Goal: Check status: Check status

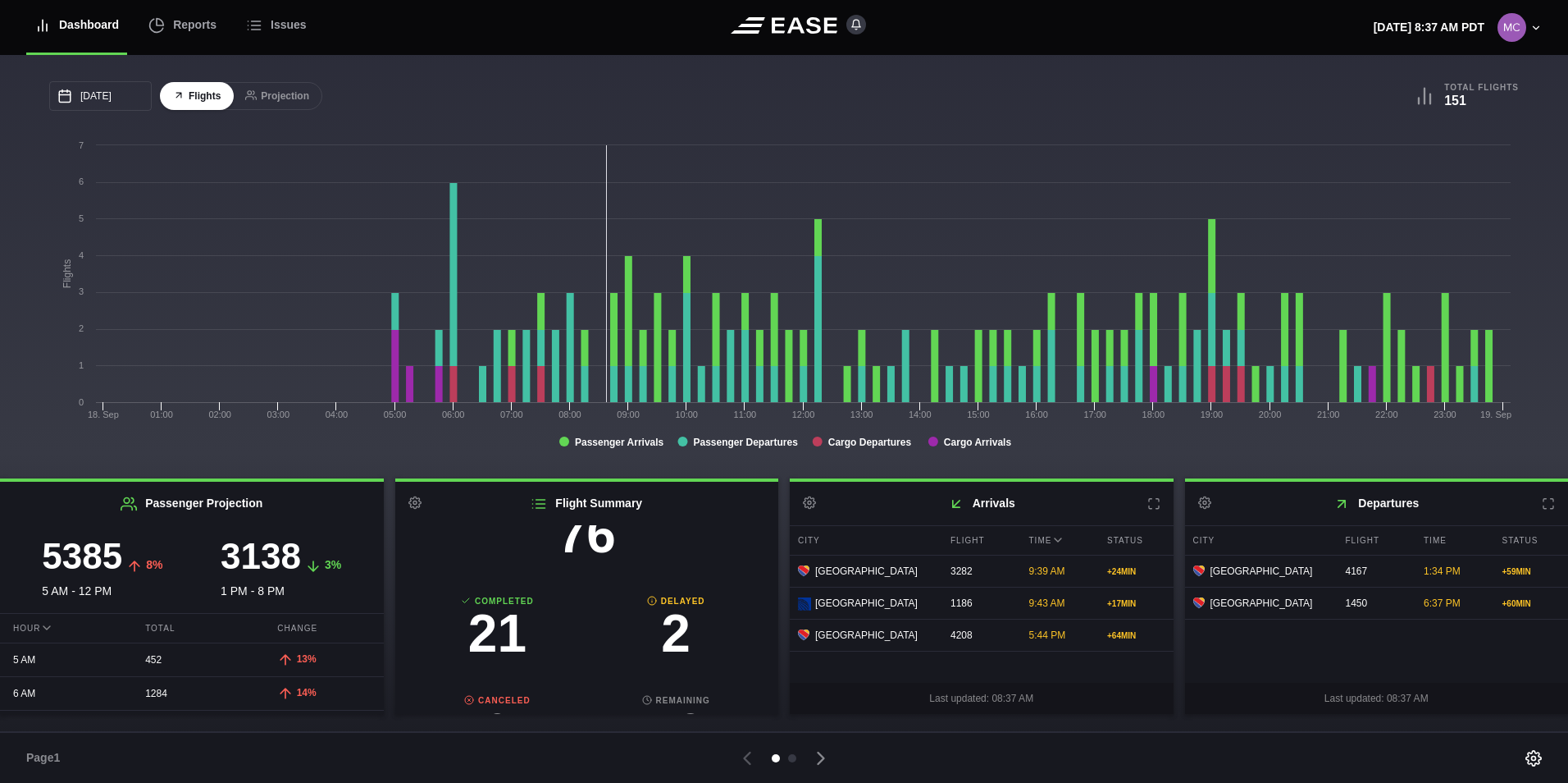
scroll to position [164, 0]
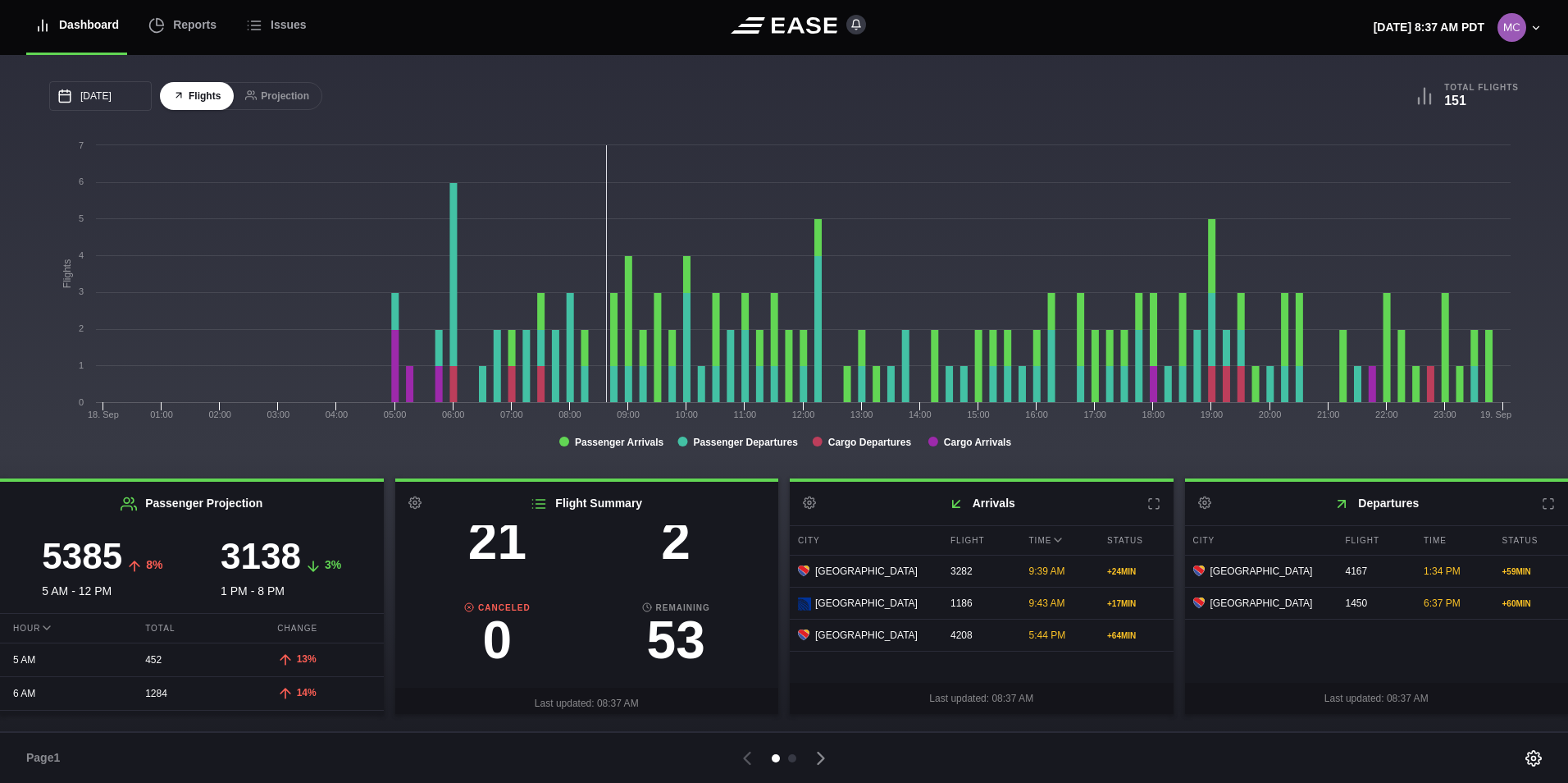
click at [678, 566] on h3 "2" at bounding box center [675, 540] width 178 height 52
select select "DELAYED"
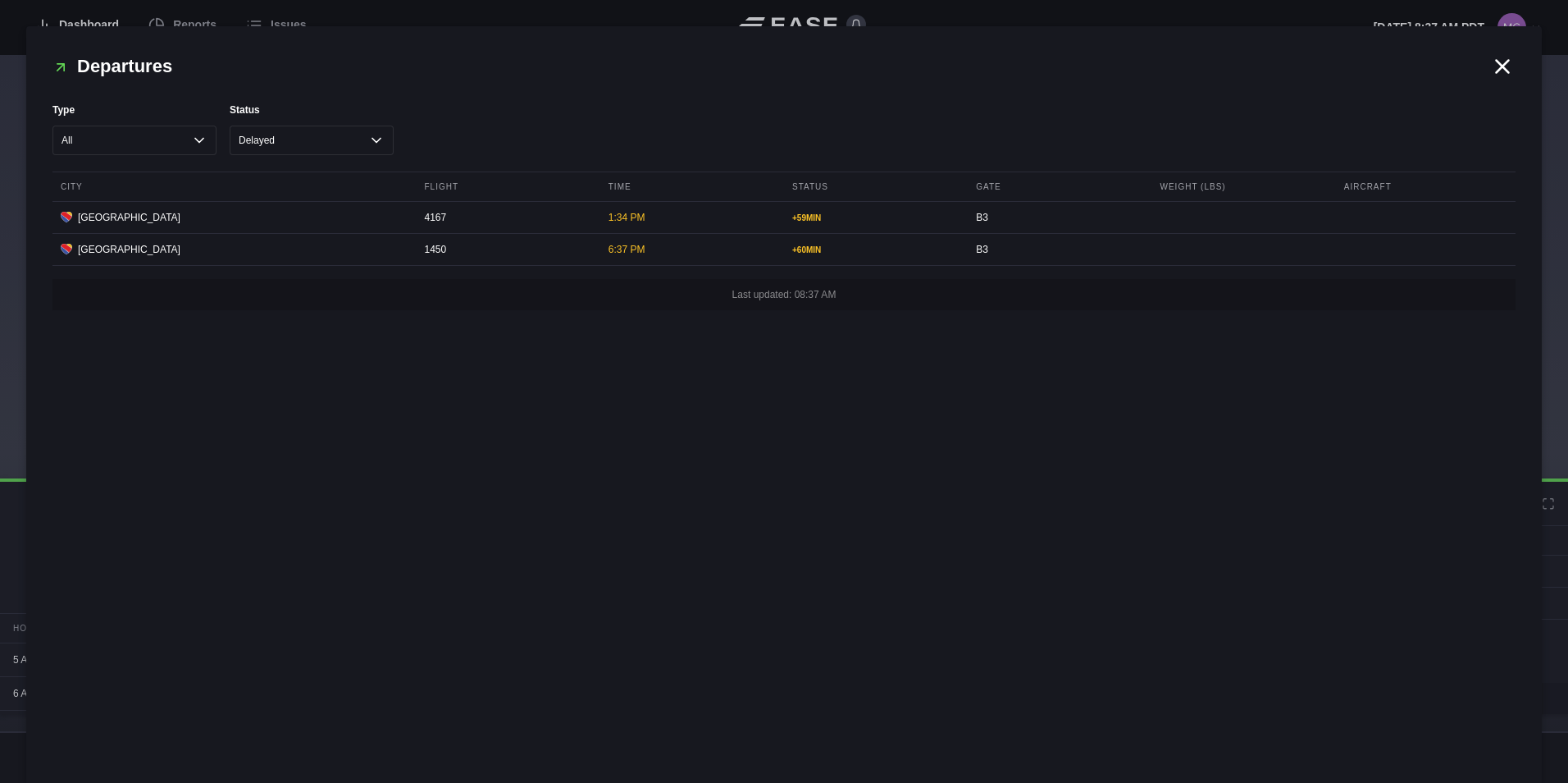
click at [1507, 73] on icon at bounding box center [1502, 67] width 25 height 25
